Goal: Use online tool/utility: Use online tool/utility

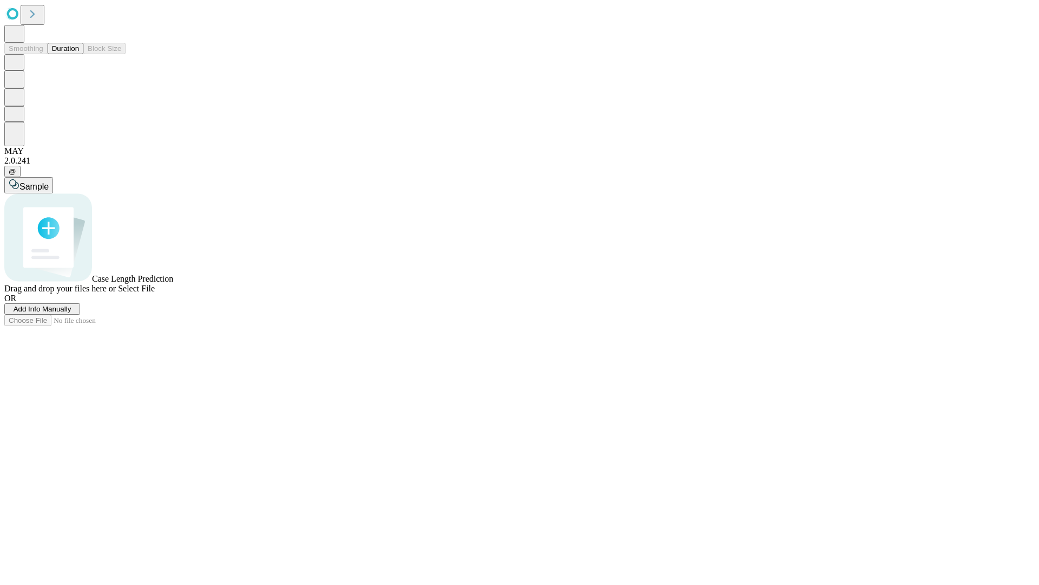
click at [79, 54] on button "Duration" at bounding box center [66, 48] width 36 height 11
click at [155, 293] on span "Select File" at bounding box center [136, 288] width 37 height 9
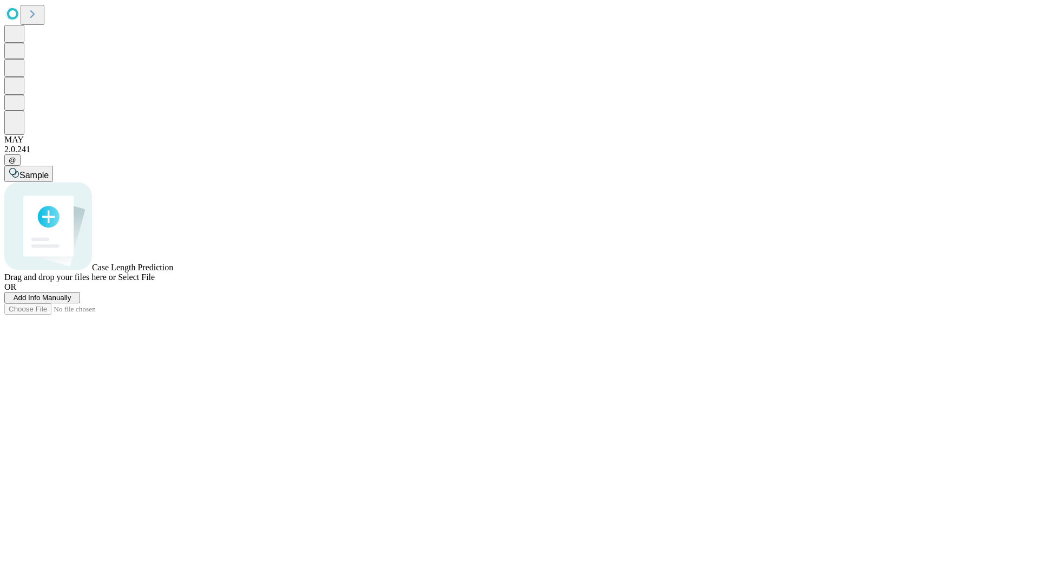
click at [155, 282] on span "Select File" at bounding box center [136, 276] width 37 height 9
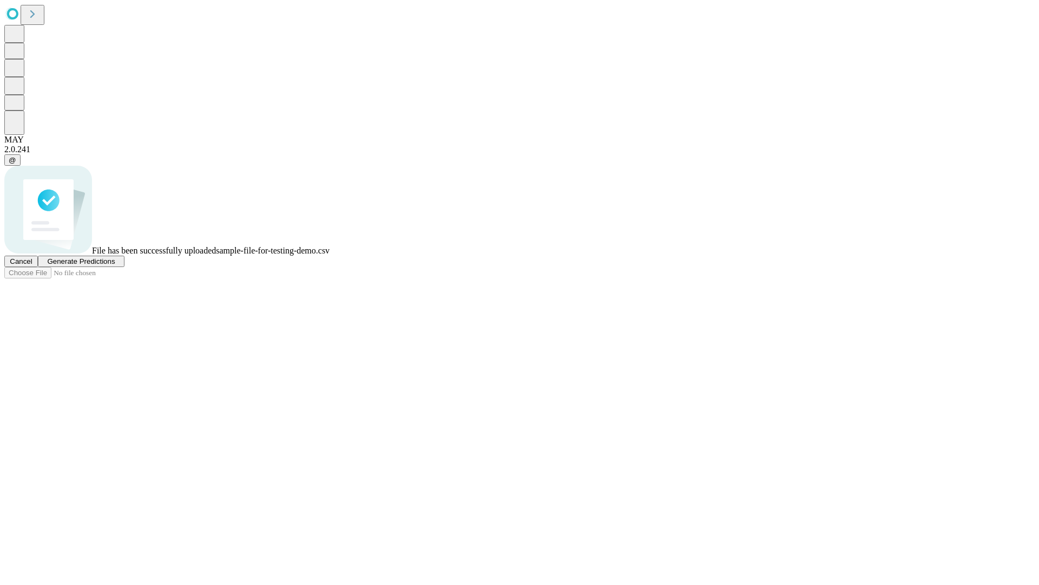
click at [115, 265] on span "Generate Predictions" at bounding box center [81, 261] width 68 height 8
